Goal: Information Seeking & Learning: Learn about a topic

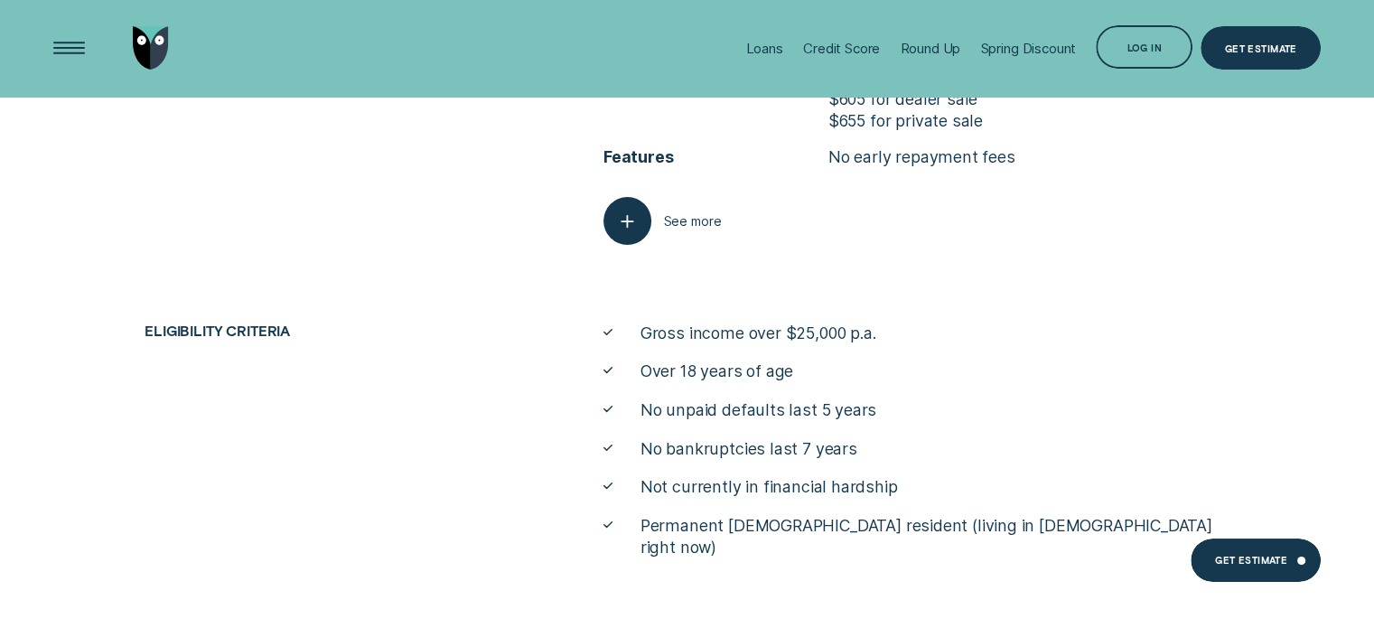
scroll to position [6717, 0]
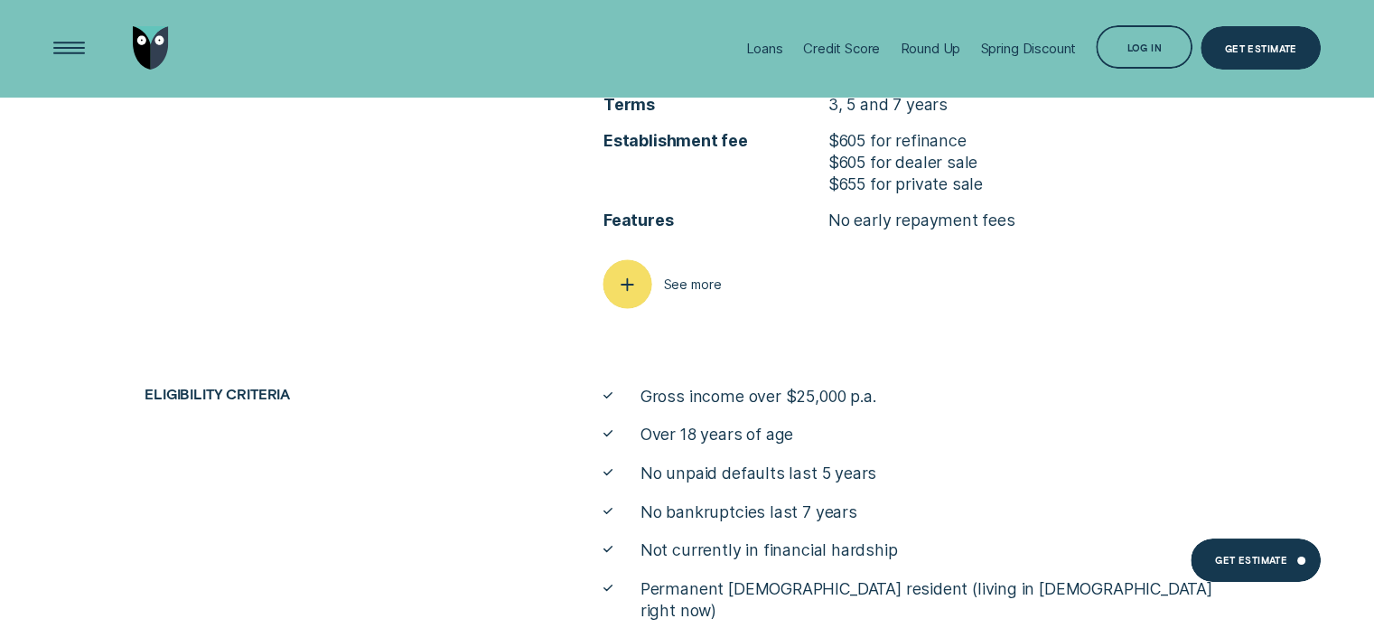
click at [629, 277] on icon "button" at bounding box center [627, 284] width 24 height 28
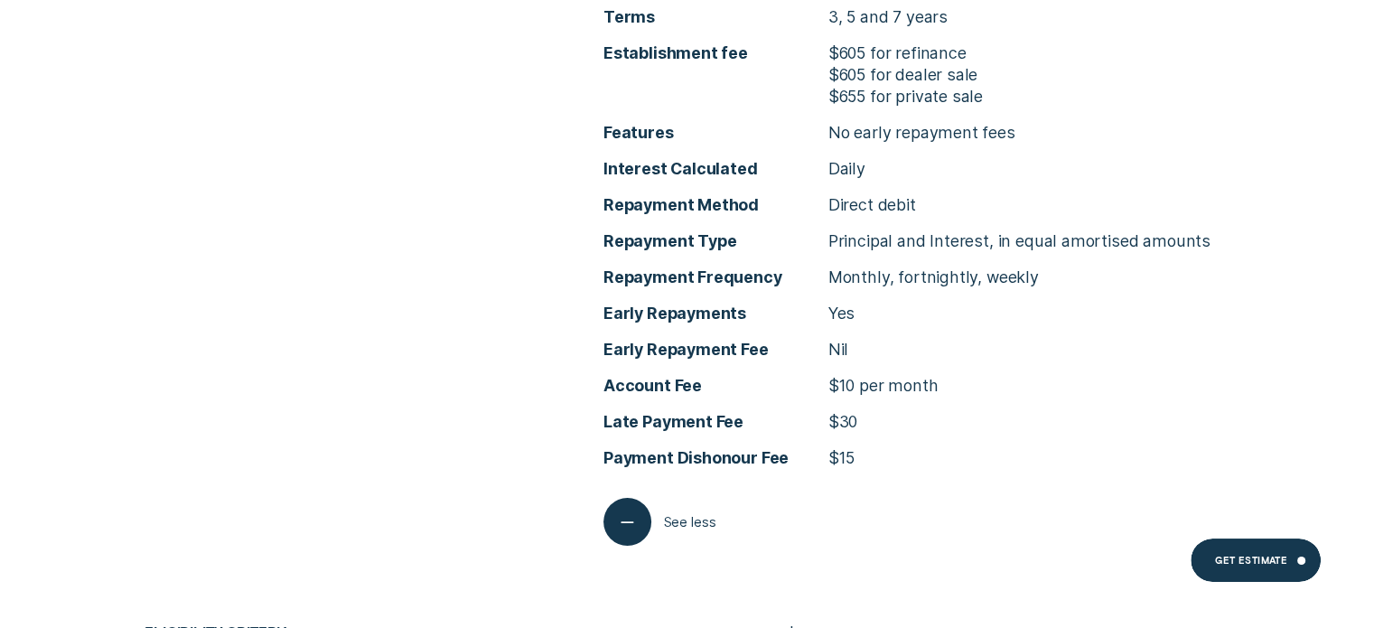
scroll to position [6807, 0]
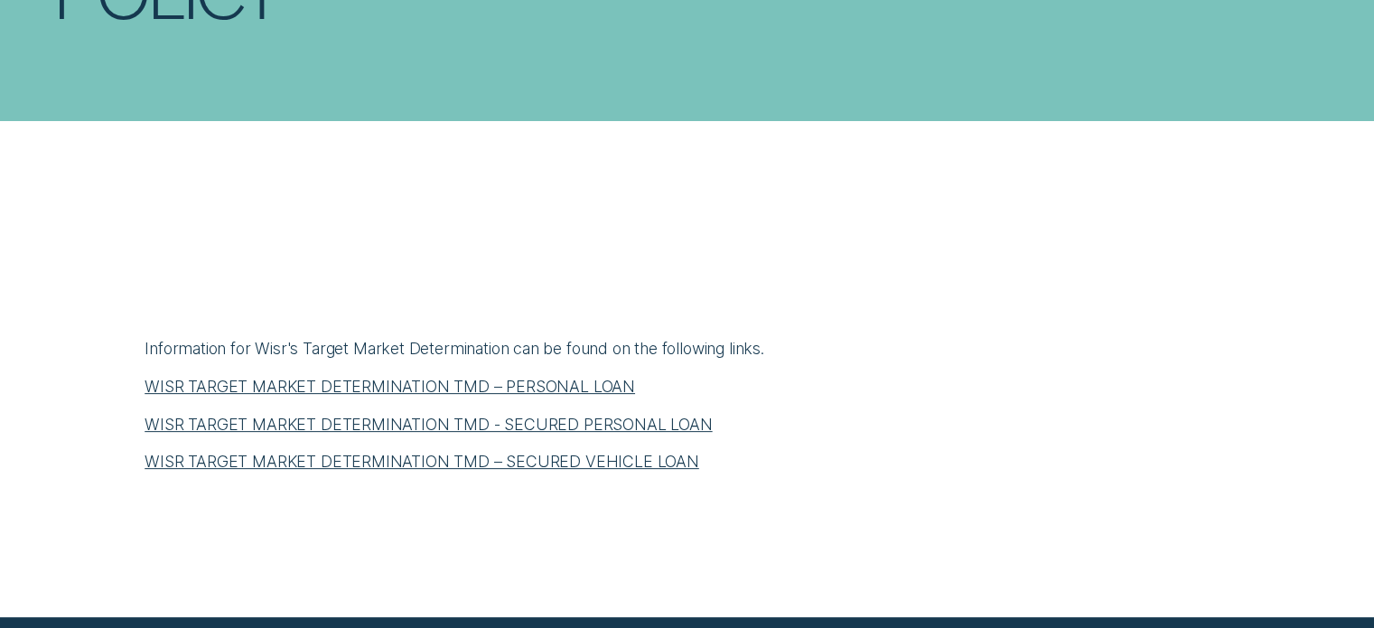
scroll to position [542, 0]
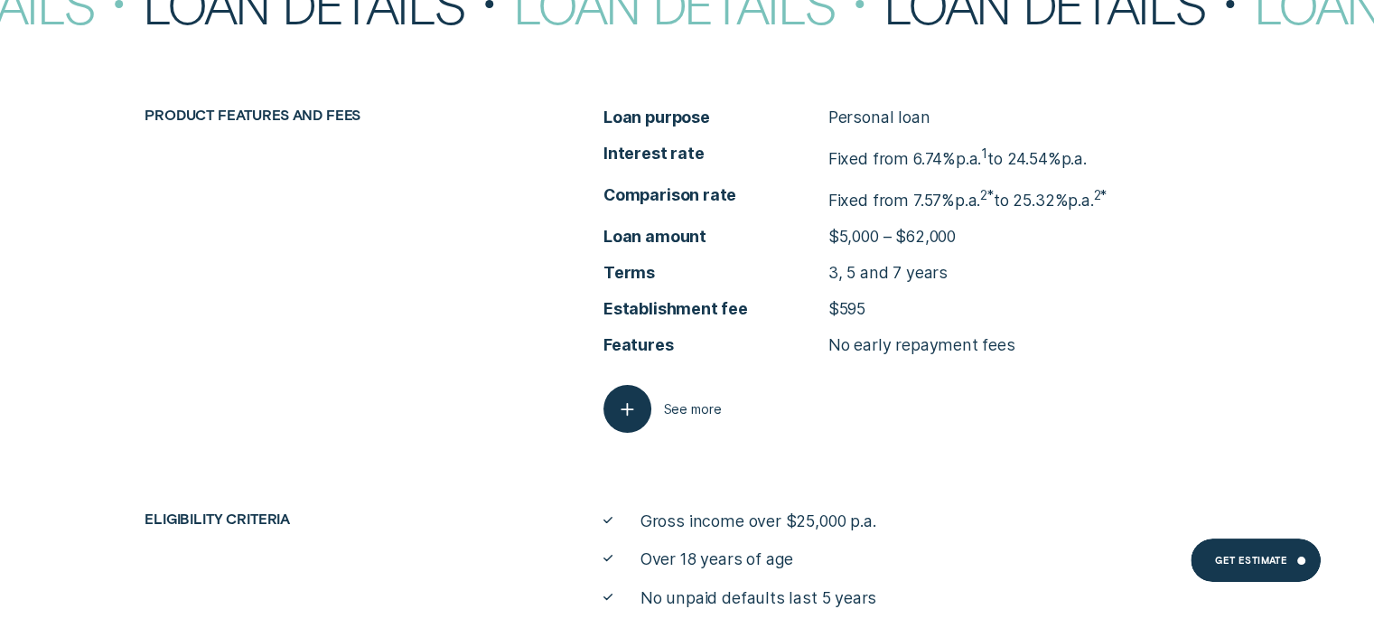
scroll to position [7056, 0]
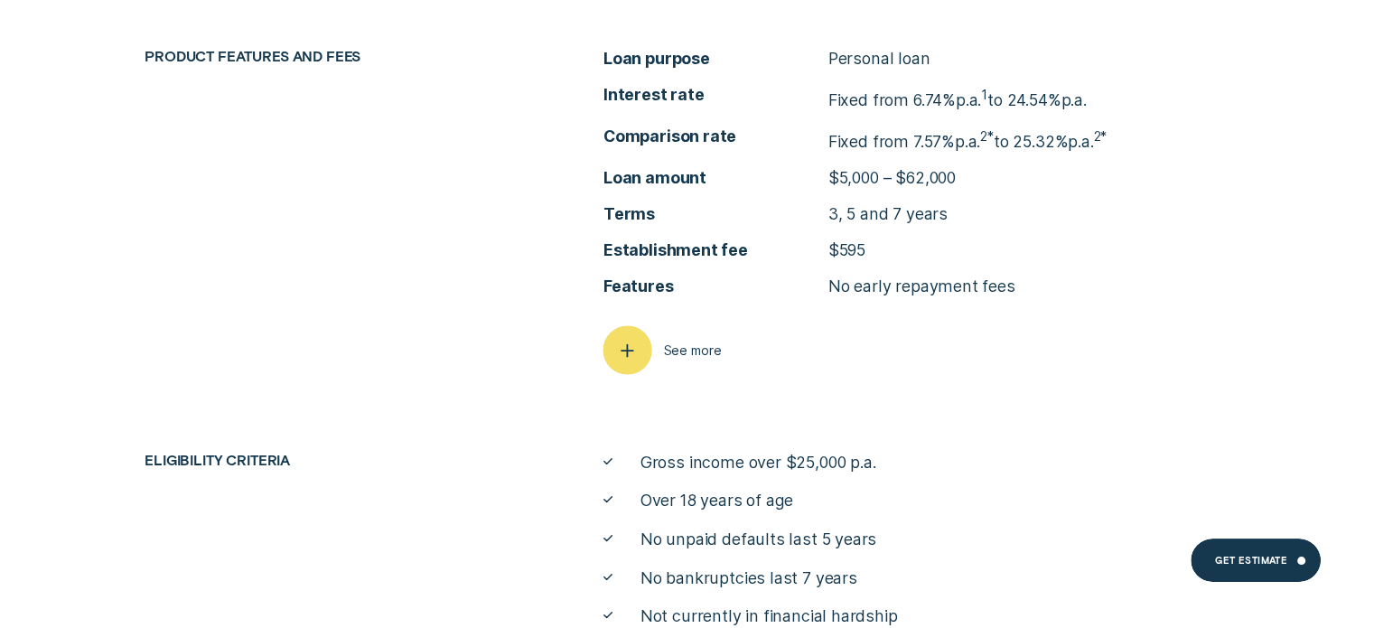
click at [640, 342] on icon "button" at bounding box center [627, 350] width 24 height 28
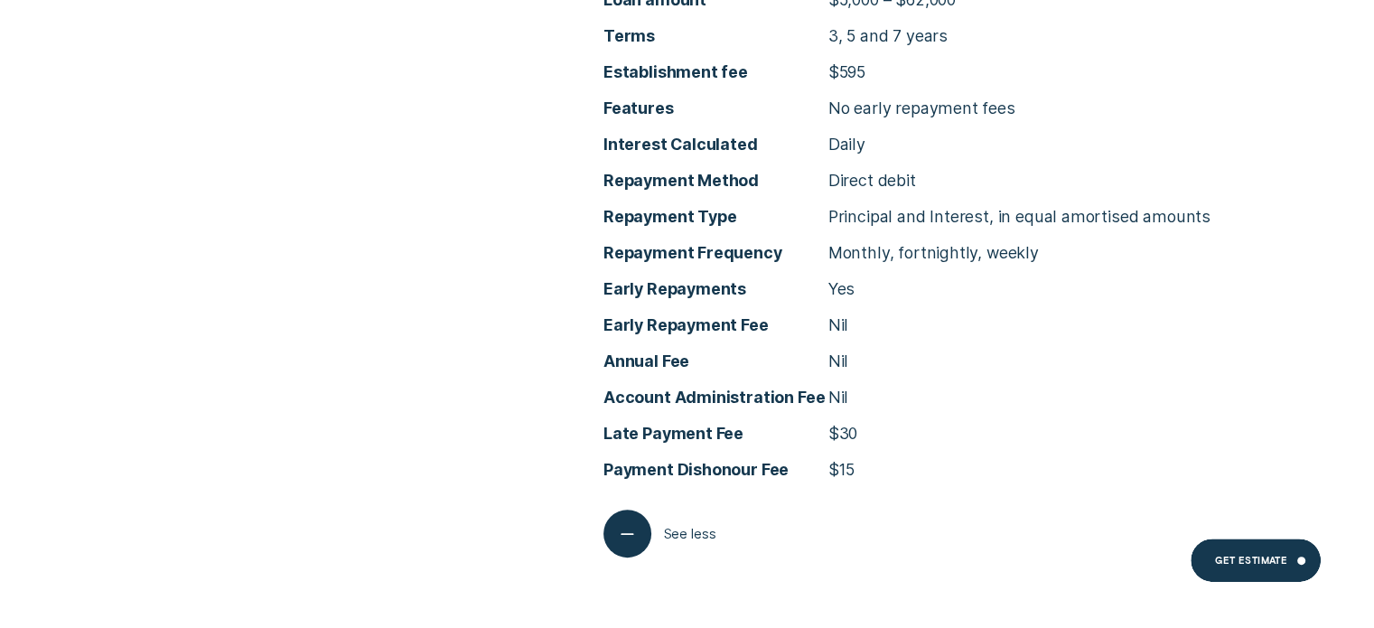
scroll to position [7237, 0]
